Goal: Find contact information: Find contact information

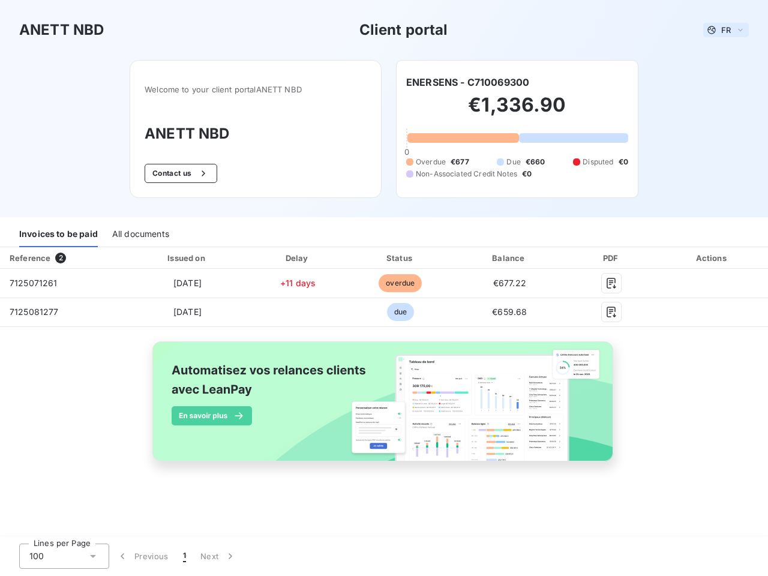
click at [726, 30] on span "FR" at bounding box center [726, 30] width 10 height 10
click at [179, 173] on button "Contact us" at bounding box center [181, 173] width 73 height 19
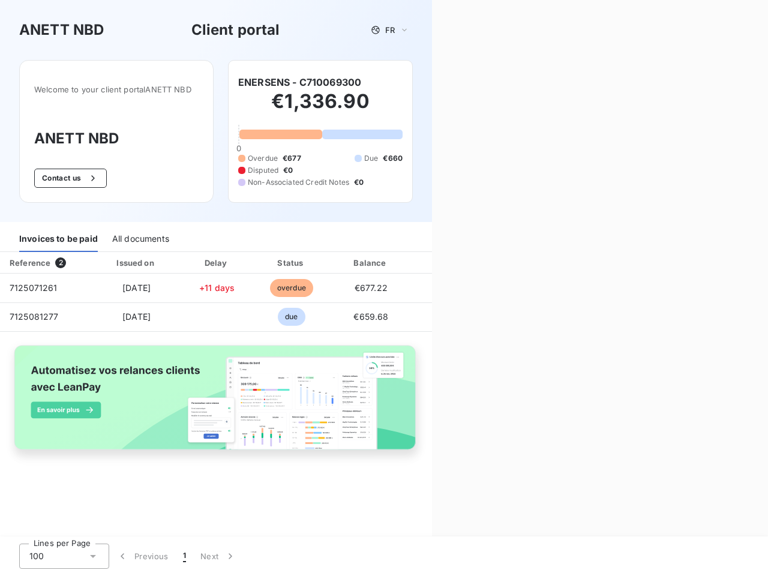
click at [467, 82] on div "Contact us Fill out the form below, and a member of our team will get back to y…" at bounding box center [600, 288] width 336 height 576
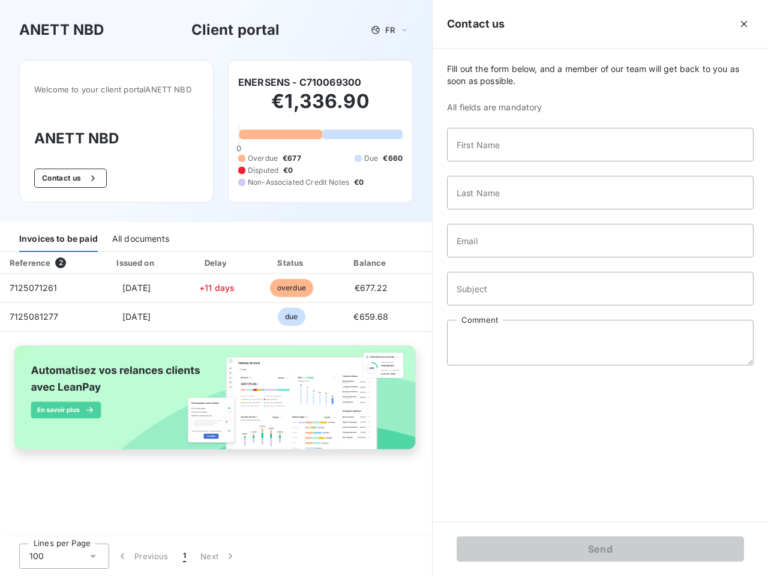
click at [58, 235] on div "Invoices to be paid" at bounding box center [58, 239] width 79 height 25
click at [140, 235] on div "All documents" at bounding box center [140, 239] width 57 height 25
